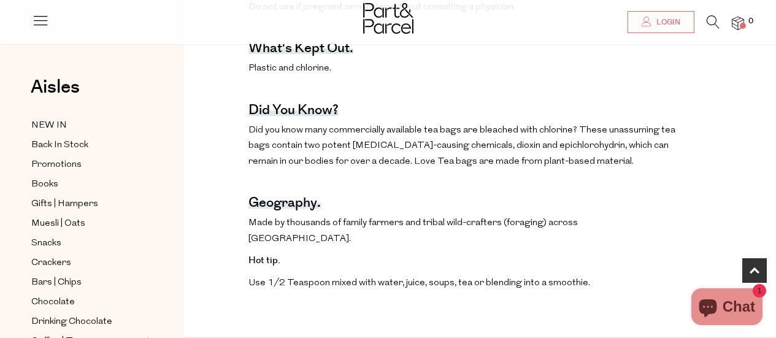
scroll to position [675, 0]
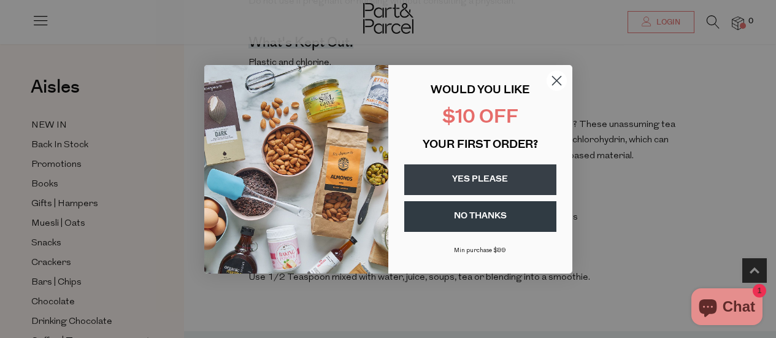
click at [557, 77] on circle "Close dialog" at bounding box center [556, 80] width 20 height 20
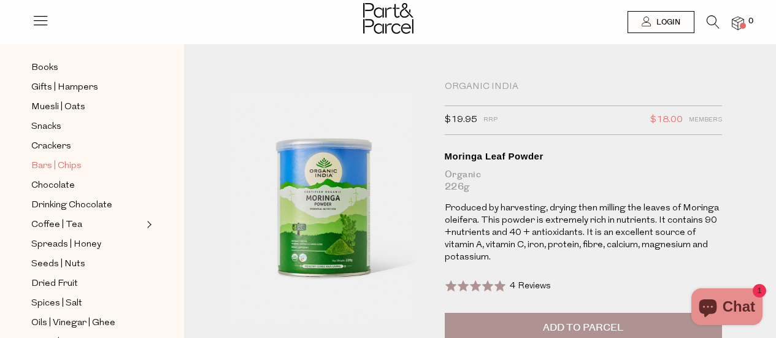
scroll to position [123, 0]
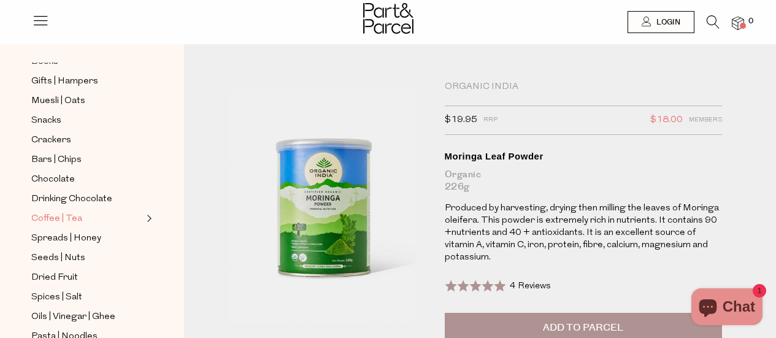
click at [58, 212] on span "Coffee | Tea" at bounding box center [56, 219] width 51 height 15
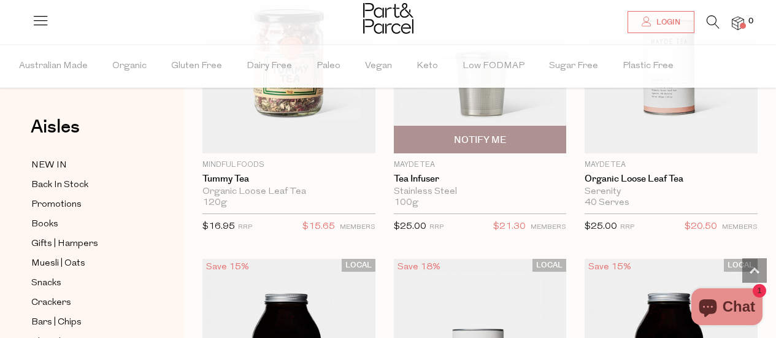
scroll to position [3621, 0]
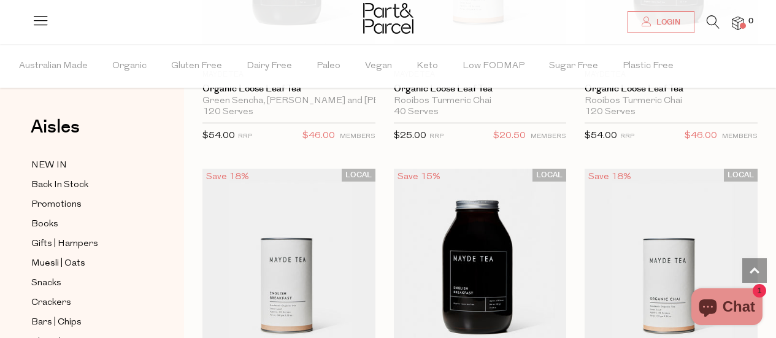
scroll to position [5278, 0]
